Goal: Task Accomplishment & Management: Check status

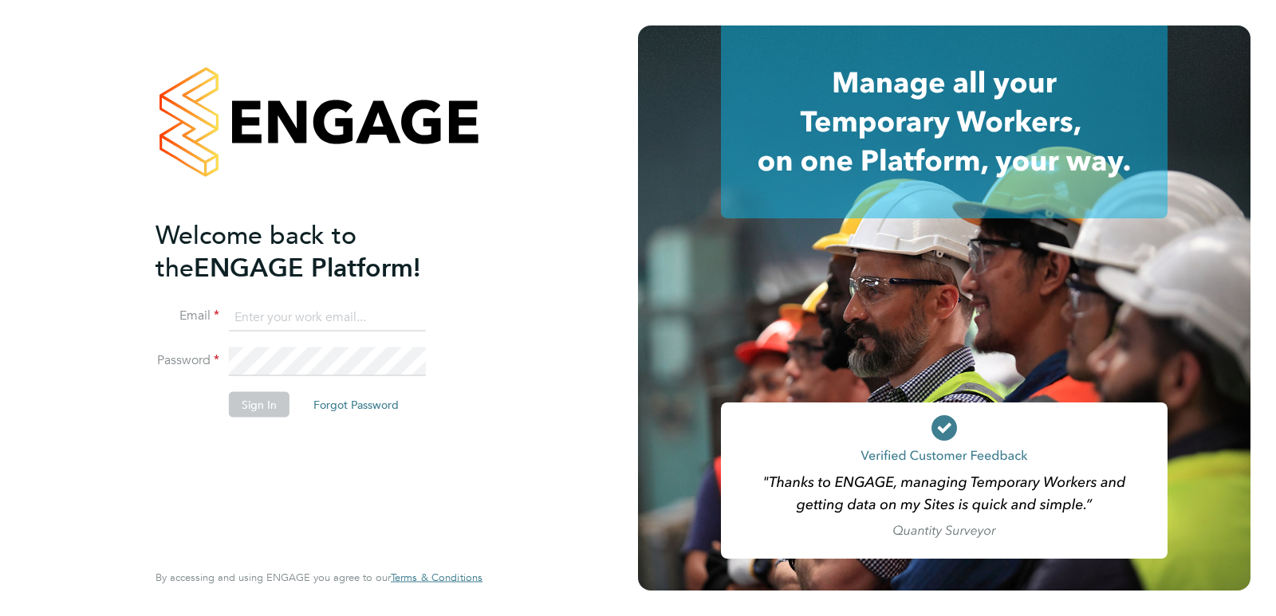
type input "suzie@quantacontracts.com"
click at [253, 407] on button "Sign In" at bounding box center [259, 404] width 61 height 26
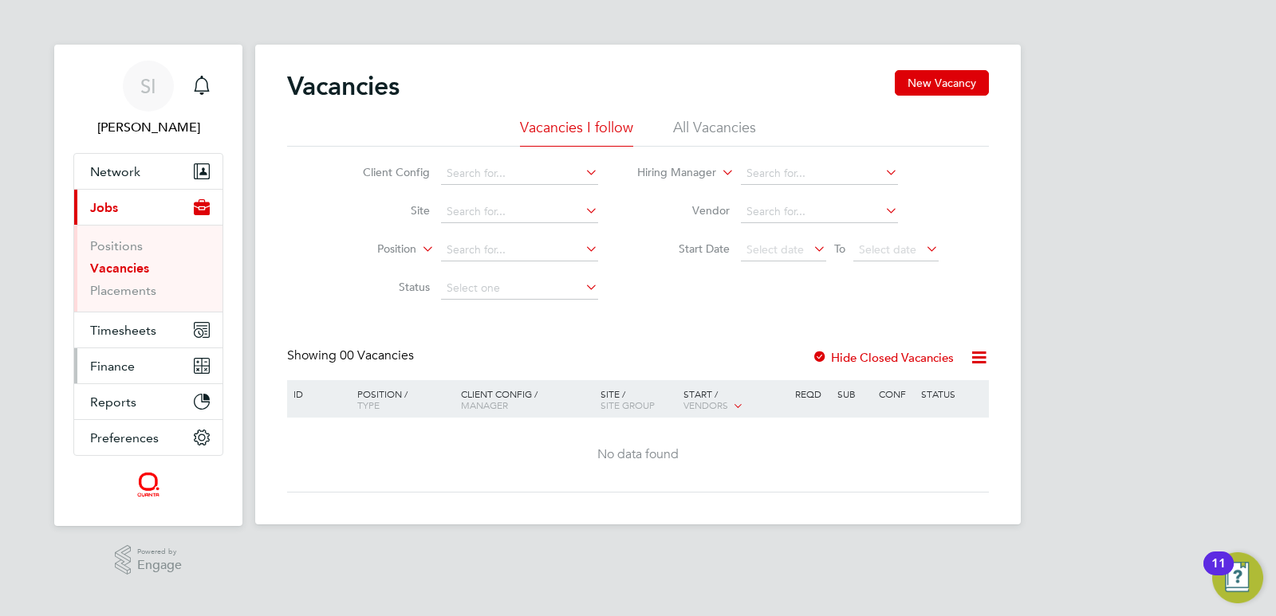
click at [116, 364] on span "Finance" at bounding box center [112, 366] width 45 height 15
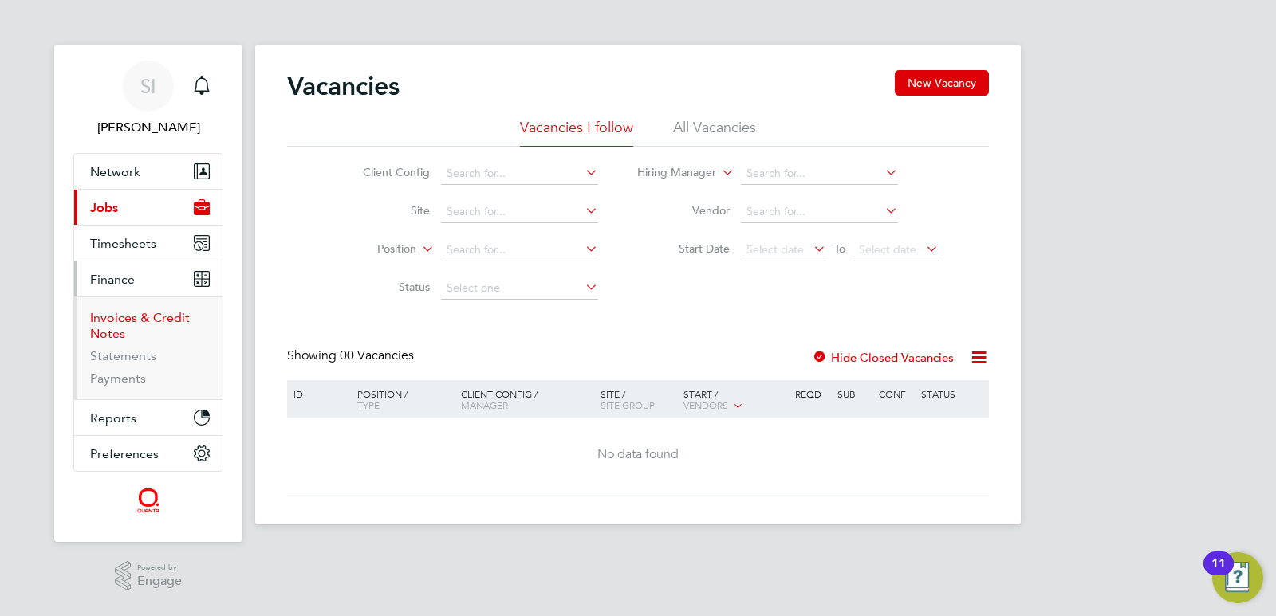
click at [119, 323] on link "Invoices & Credit Notes" at bounding box center [140, 325] width 100 height 31
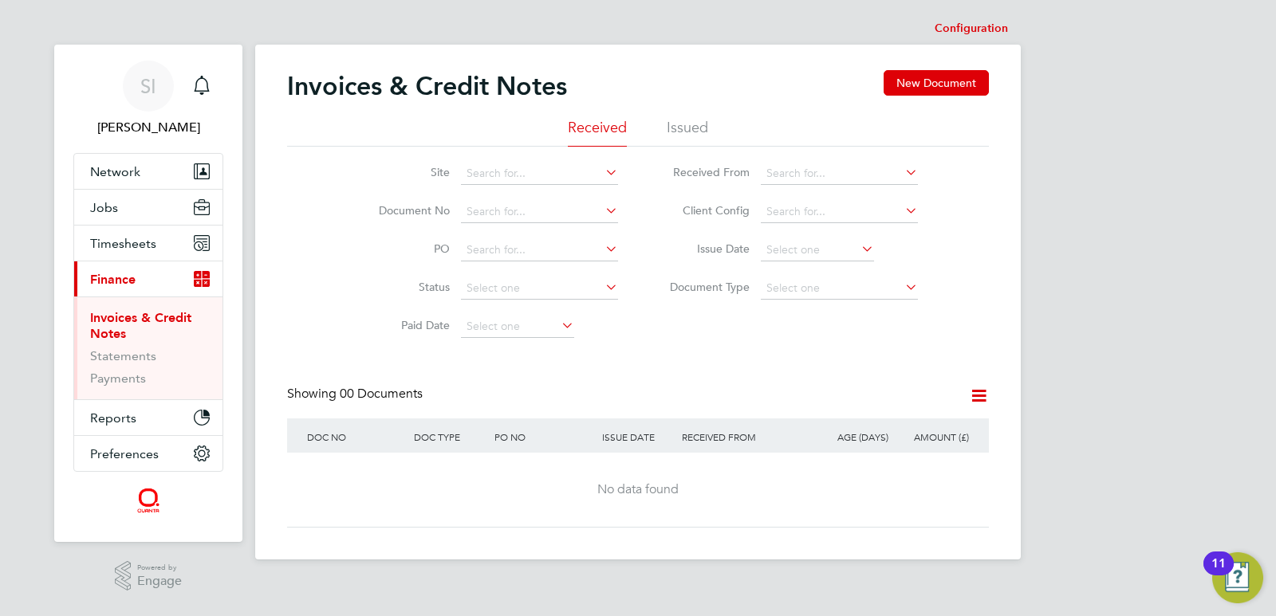
click at [693, 127] on li "Issued" at bounding box center [687, 132] width 41 height 29
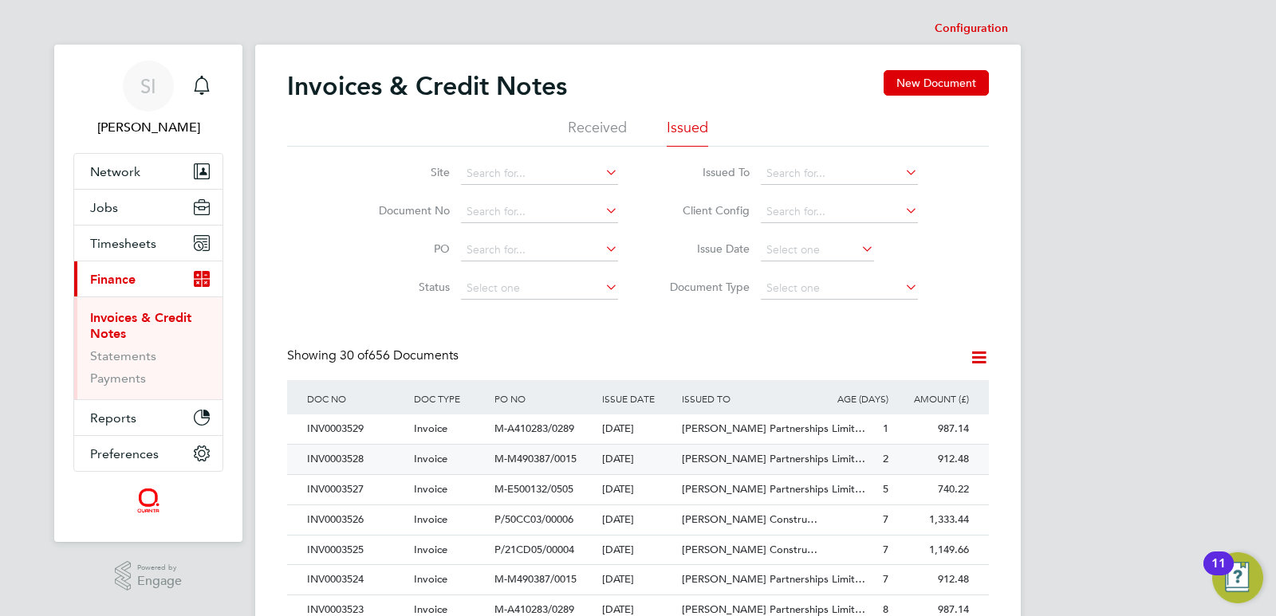
click at [513, 462] on span "M-M490387/0015" at bounding box center [535, 459] width 82 height 14
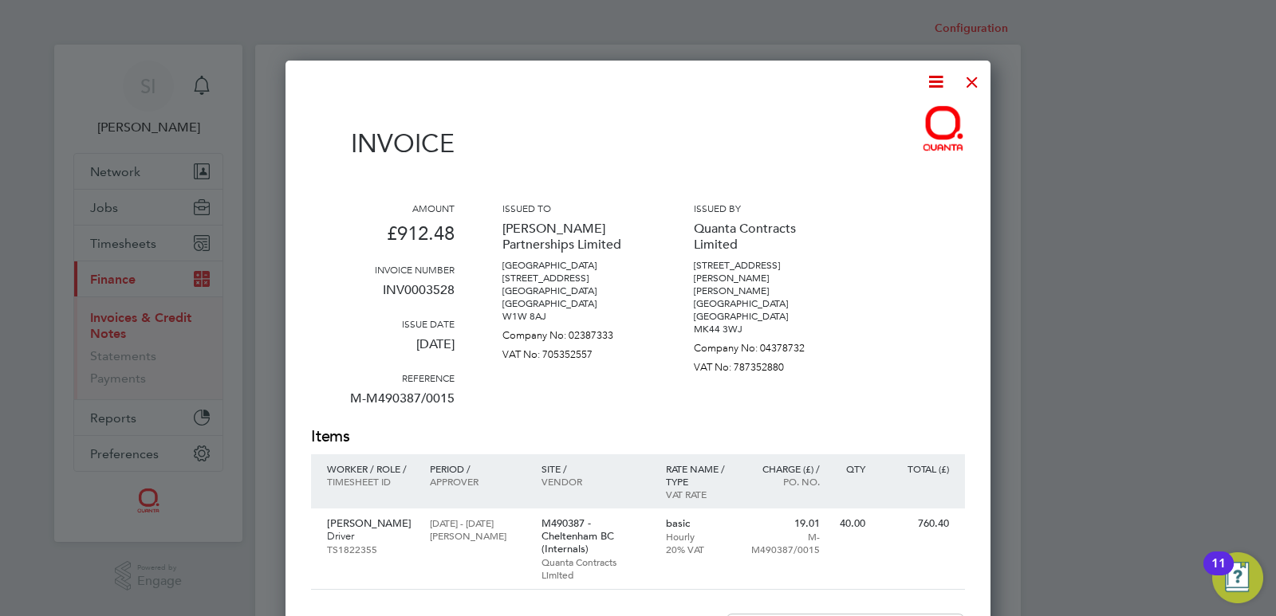
click at [970, 81] on div at bounding box center [972, 78] width 29 height 29
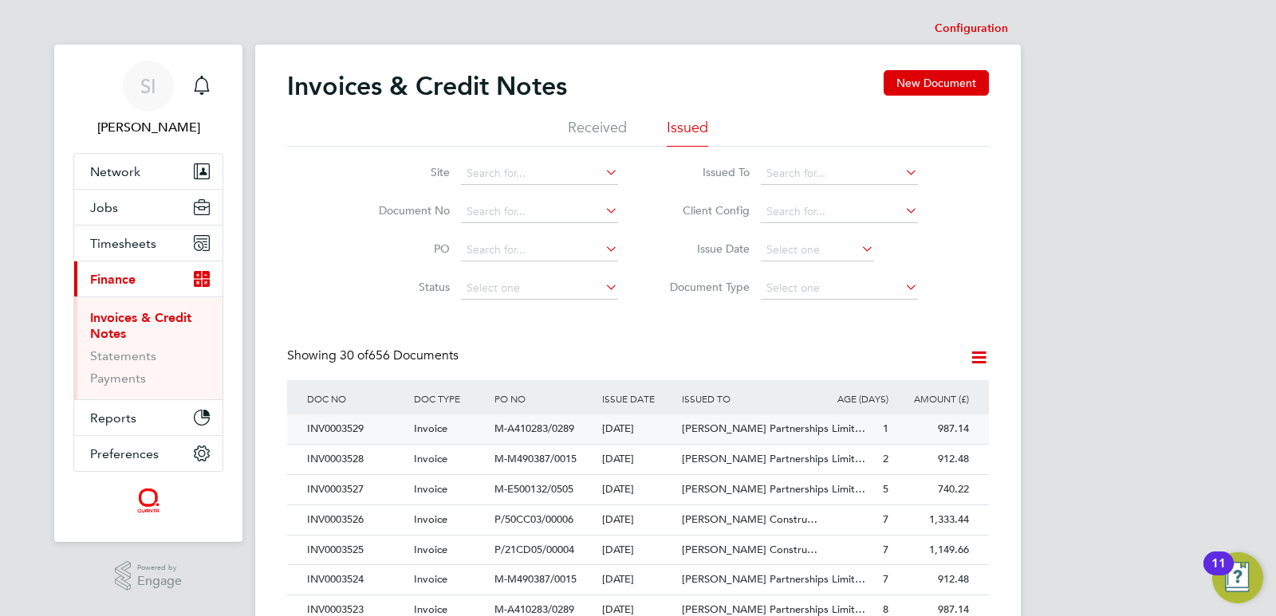
click at [488, 427] on div "Invoice" at bounding box center [450, 430] width 81 height 30
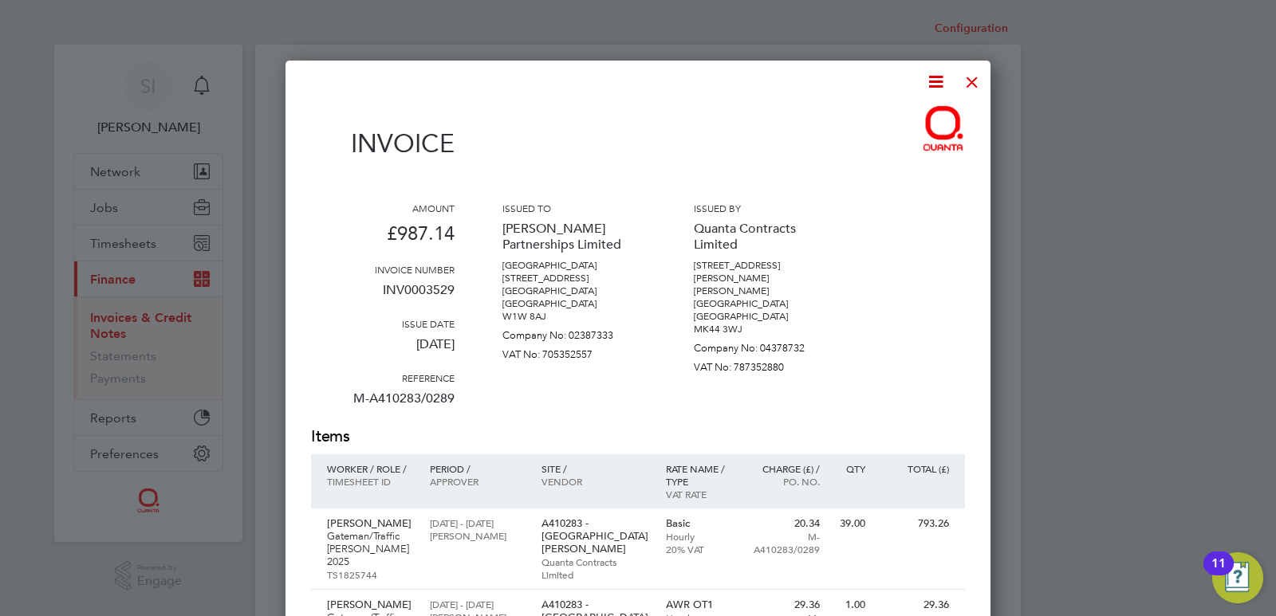
click at [968, 85] on div at bounding box center [972, 78] width 29 height 29
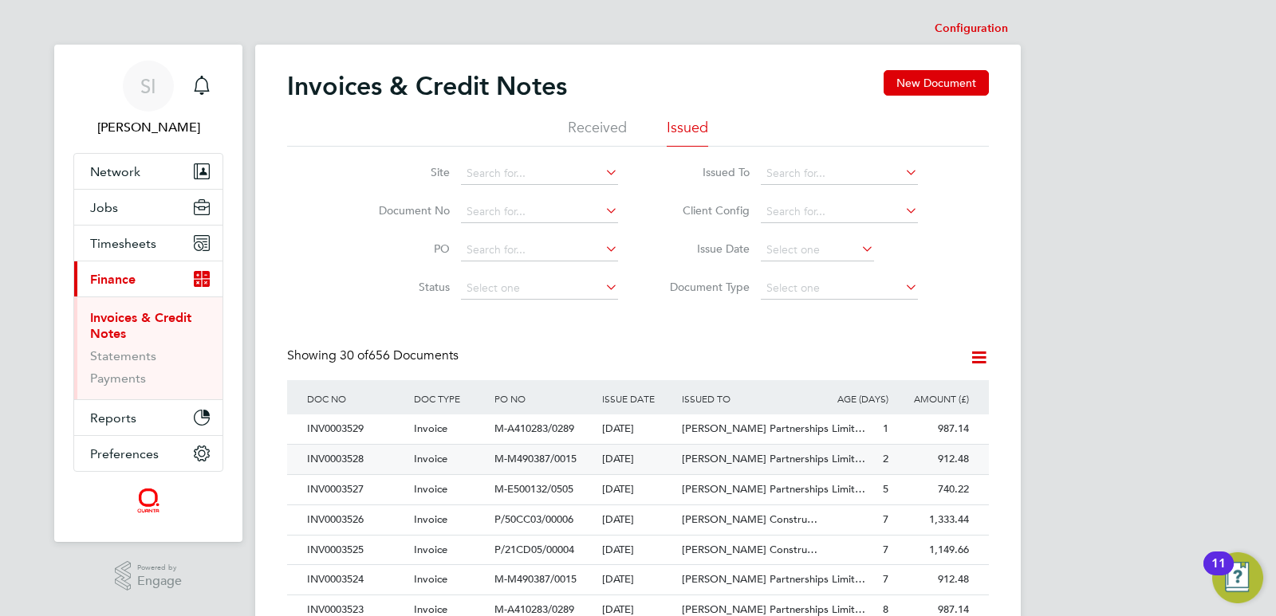
click at [533, 452] on div "M-M490387/0015" at bounding box center [543, 460] width 107 height 30
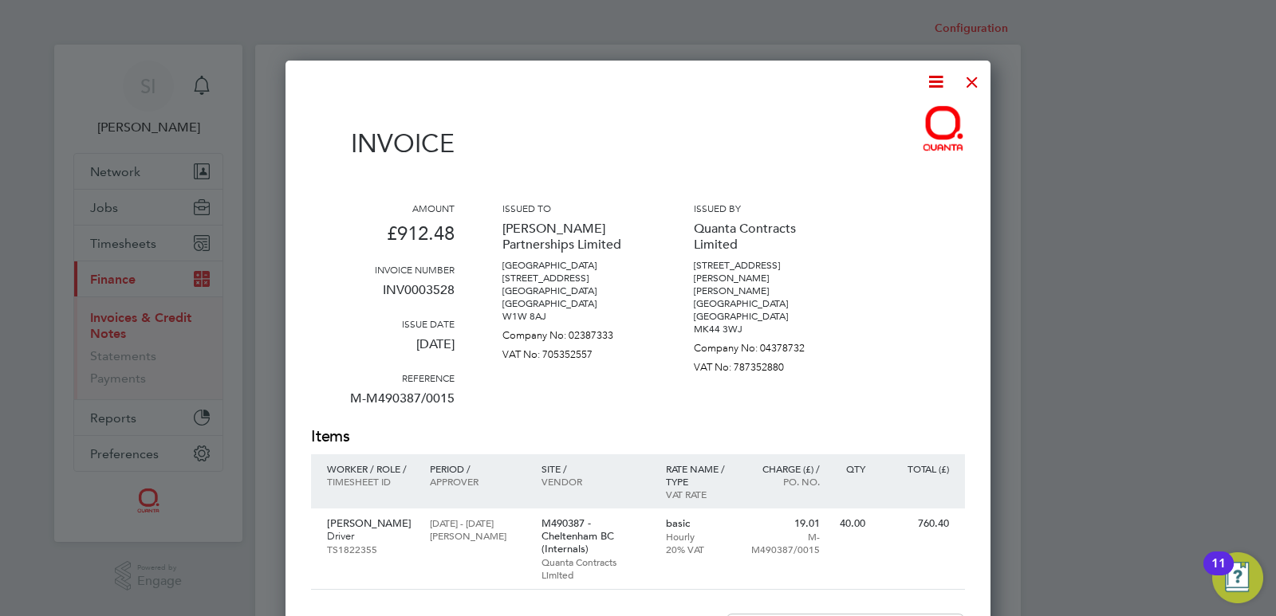
click at [980, 83] on div at bounding box center [972, 78] width 29 height 29
